Goal: Information Seeking & Learning: Learn about a topic

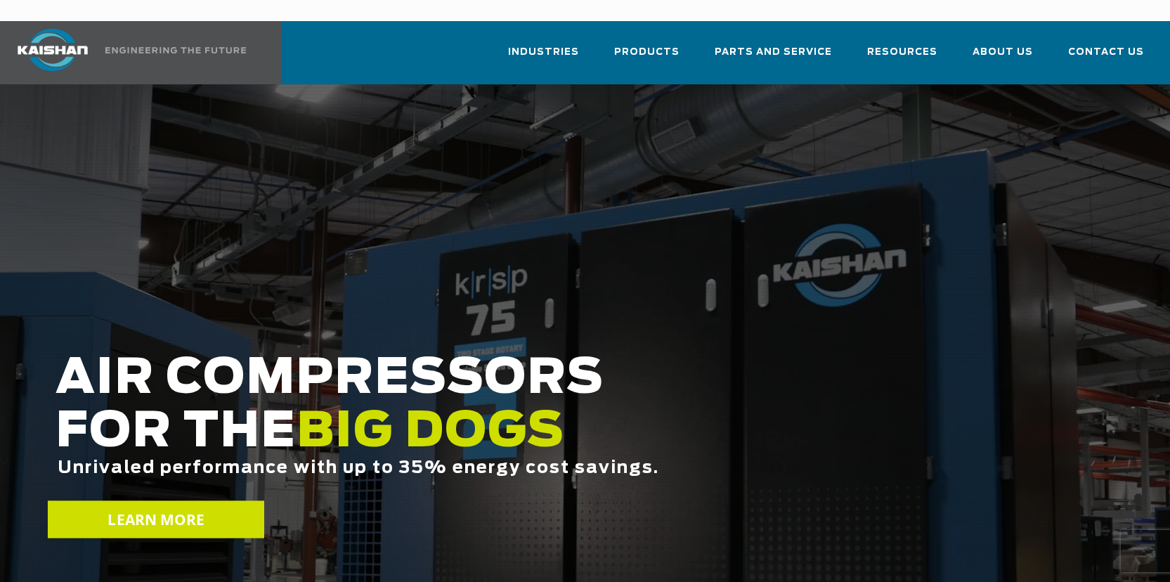
click at [160, 501] on link "LEARN MORE" at bounding box center [156, 519] width 217 height 37
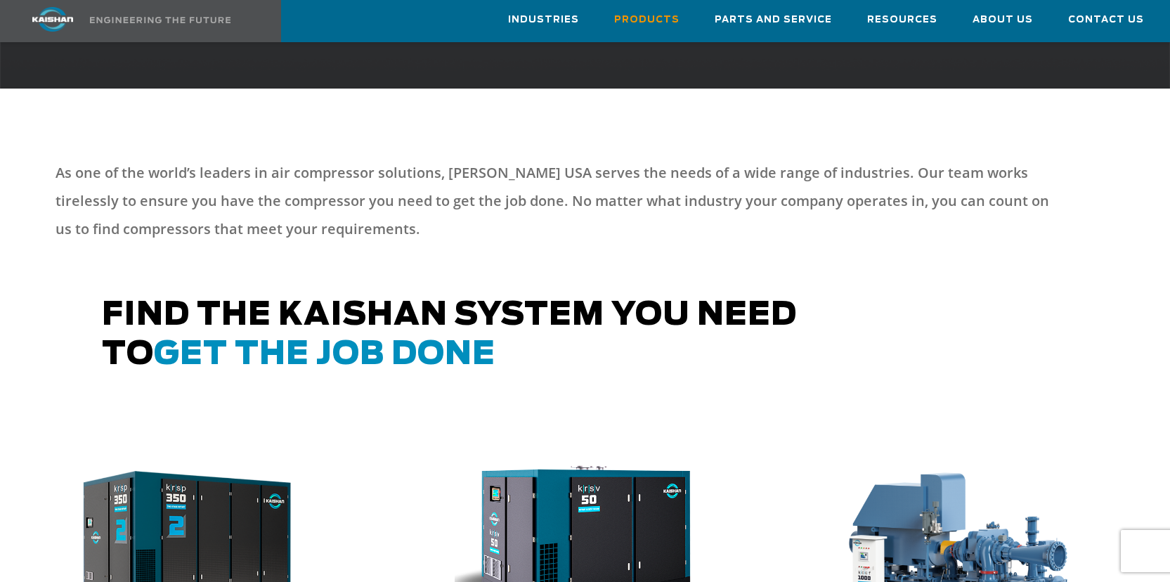
scroll to position [867, 0]
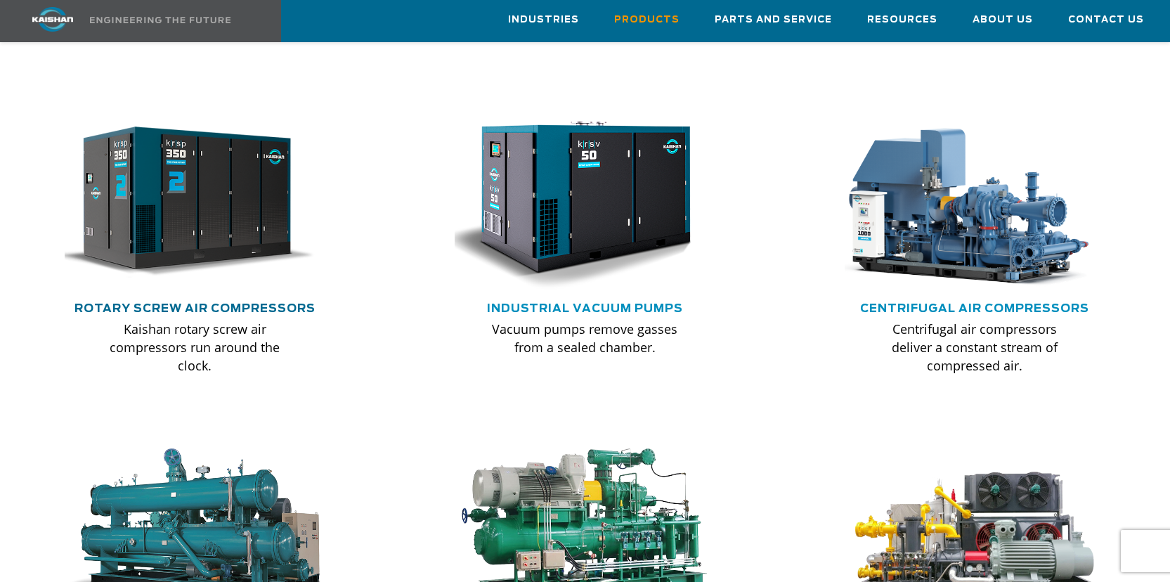
click at [192, 303] on link "Rotary Screw Air Compressors" at bounding box center [195, 308] width 241 height 11
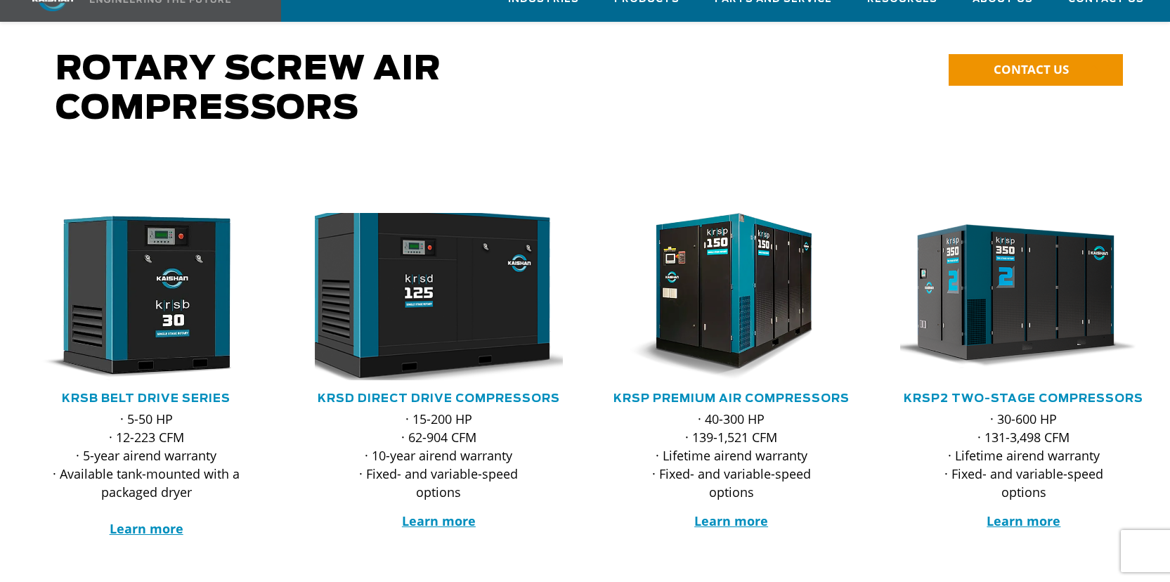
scroll to position [183, 0]
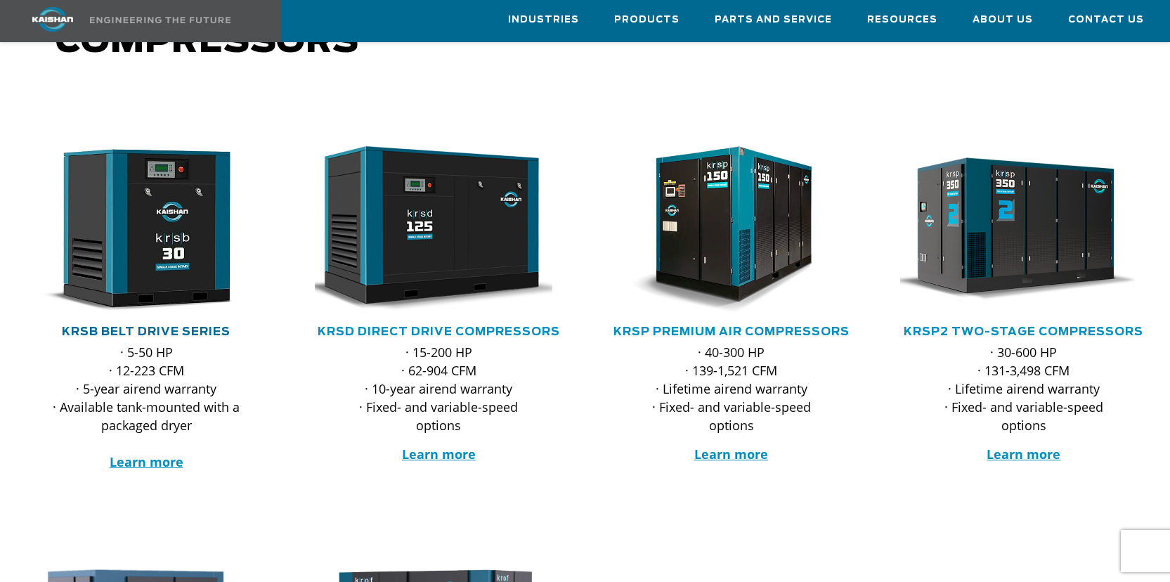
click at [164, 326] on link "KRSB Belt Drive Series" at bounding box center [146, 331] width 169 height 11
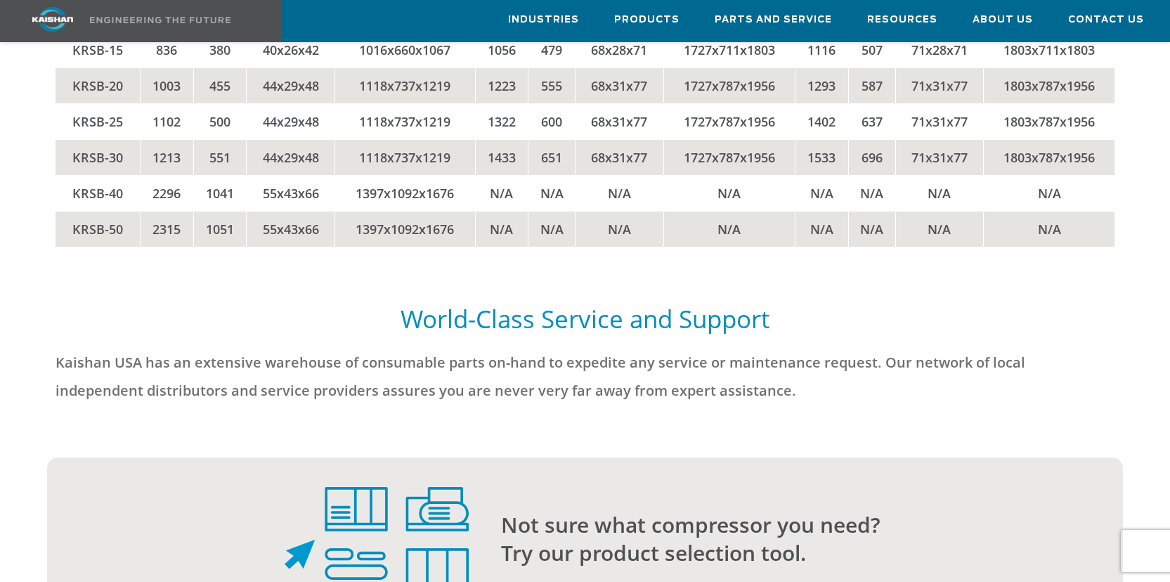
scroll to position [3434, 0]
